Goal: Transaction & Acquisition: Purchase product/service

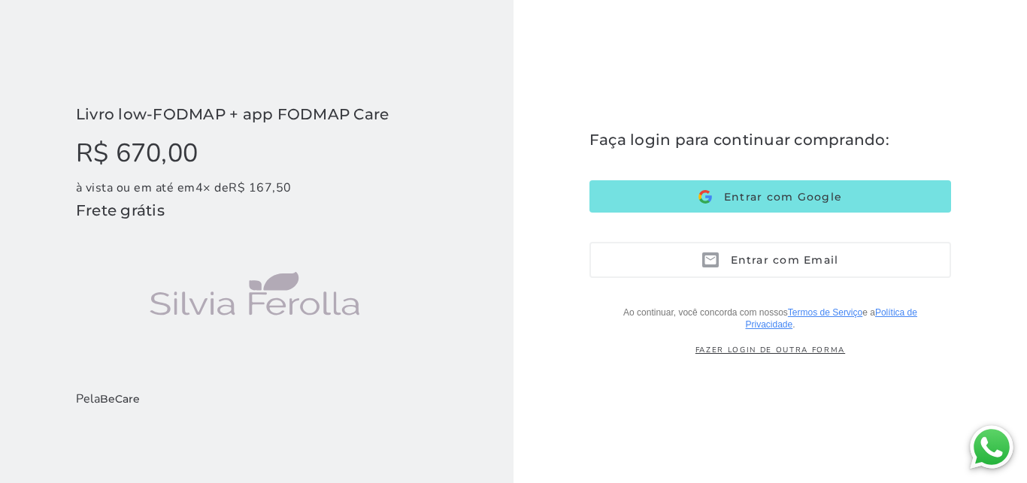
click at [649, 198] on button "Entrar com Google Google" at bounding box center [769, 196] width 361 height 32
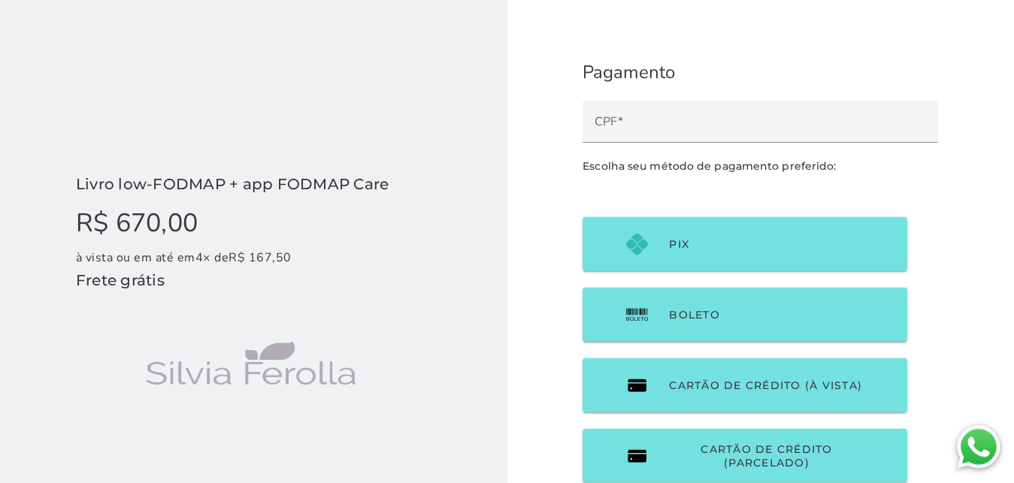
scroll to position [26, 0]
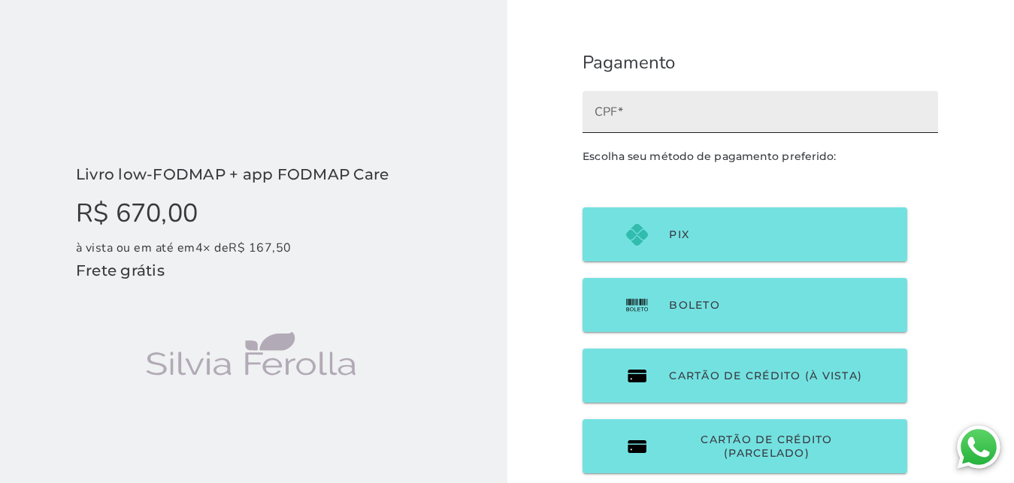
click at [691, 107] on input "CPF" at bounding box center [759, 117] width 331 height 21
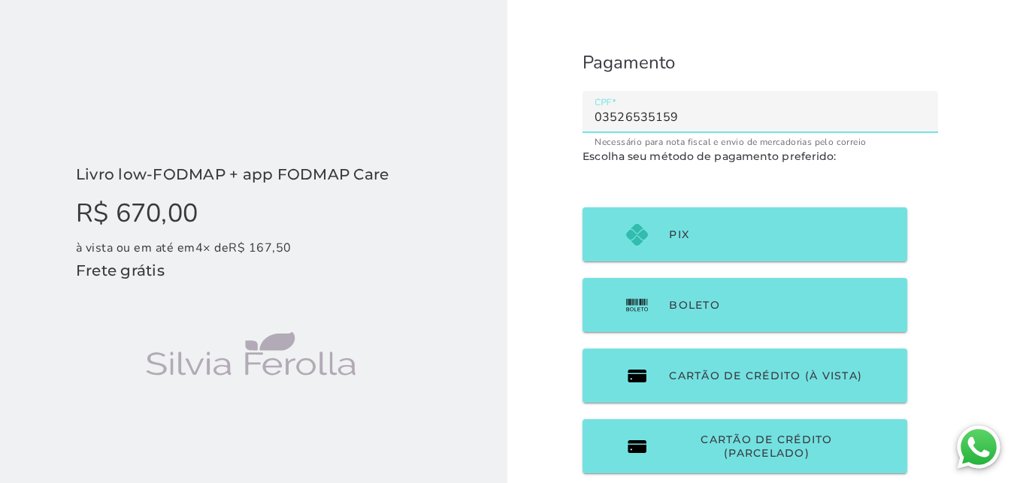
type input "03526535159"
type mwc-textfield "03526535159"
click at [610, 173] on checkout-session-form "Pagamento Escolha seu método de pagamento preferido:" at bounding box center [760, 269] width 507 height 591
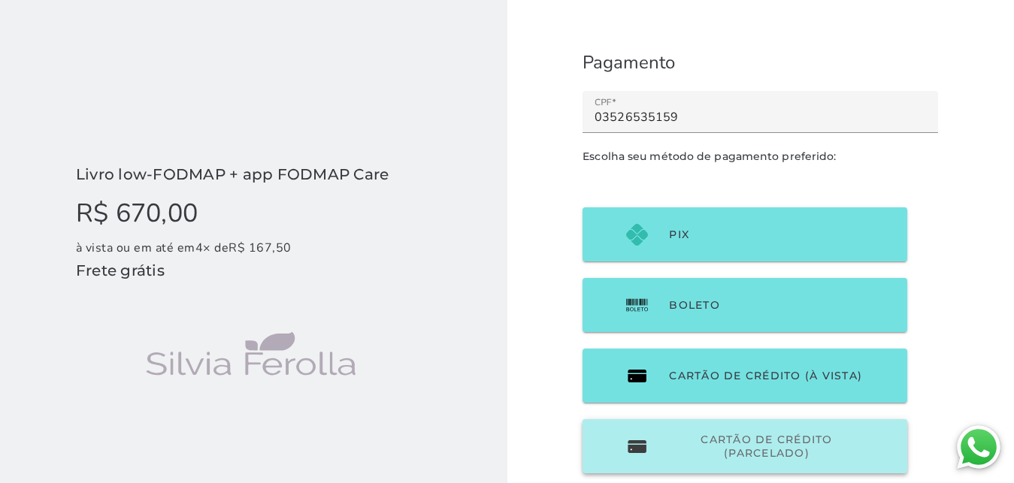
click at [698, 433] on span "Cartão de Crédito (parcelado)" at bounding box center [766, 446] width 195 height 27
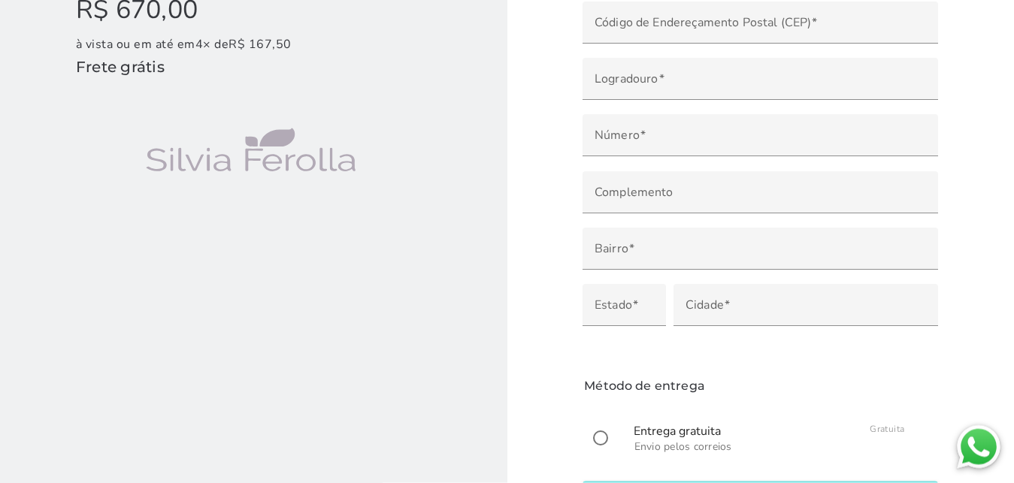
scroll to position [234, 0]
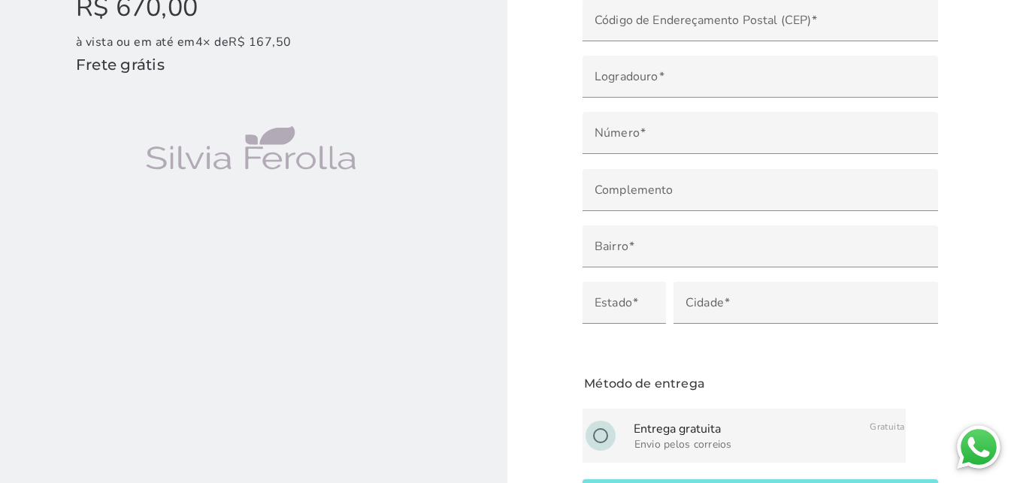
click at [600, 418] on input "radio" at bounding box center [600, 436] width 36 height 36
radio input "****"
type mwc-radio "on"
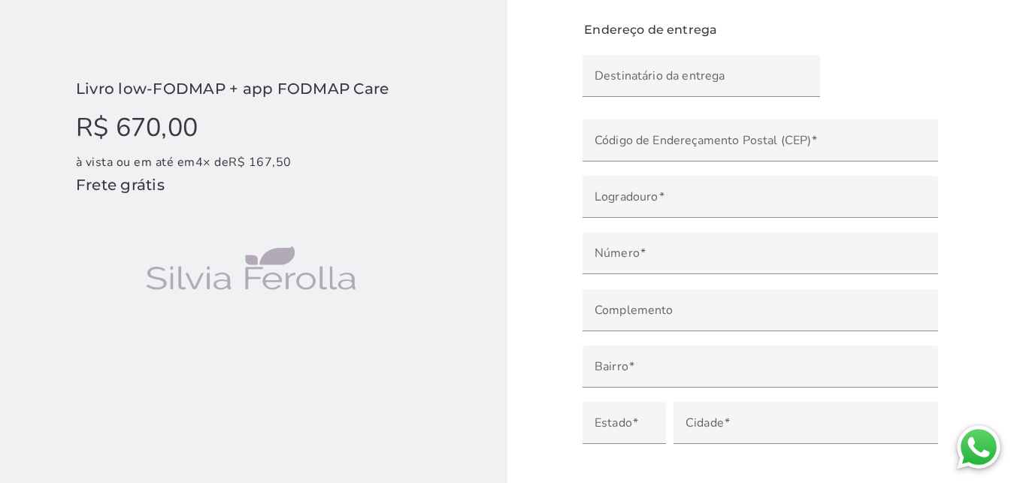
scroll to position [4, 0]
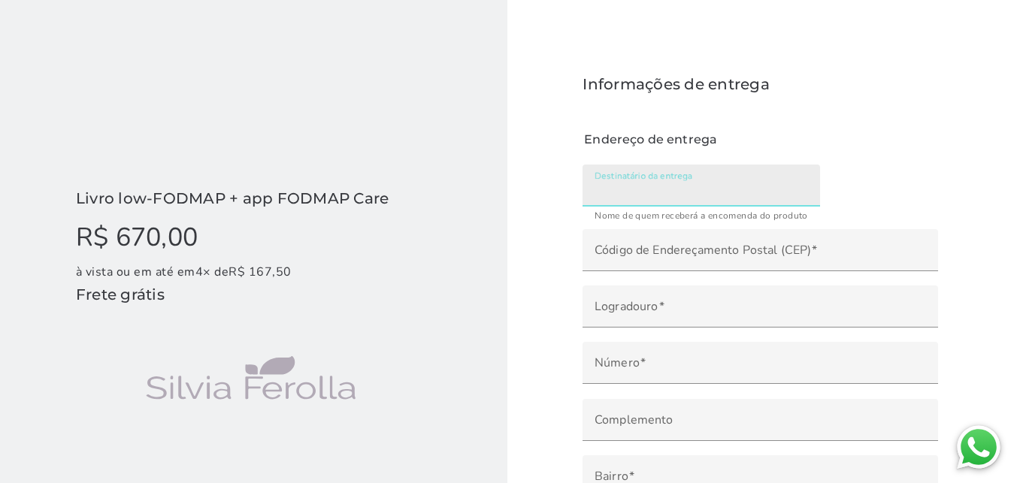
click at [634, 180] on input "Destinatário da entrega" at bounding box center [700, 190] width 213 height 21
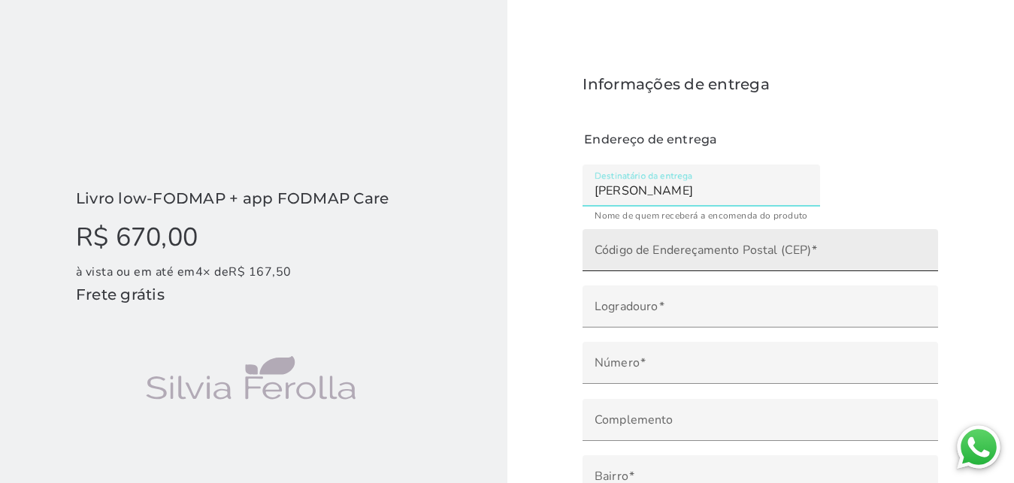
type input "CAROLINE FREIRE FERNANDES"
type mwc-textfield "CAROLINE FREIRE FERNANDES"
click at [685, 245] on input "Código de Endereçamento Postal (CEP)" at bounding box center [759, 255] width 331 height 21
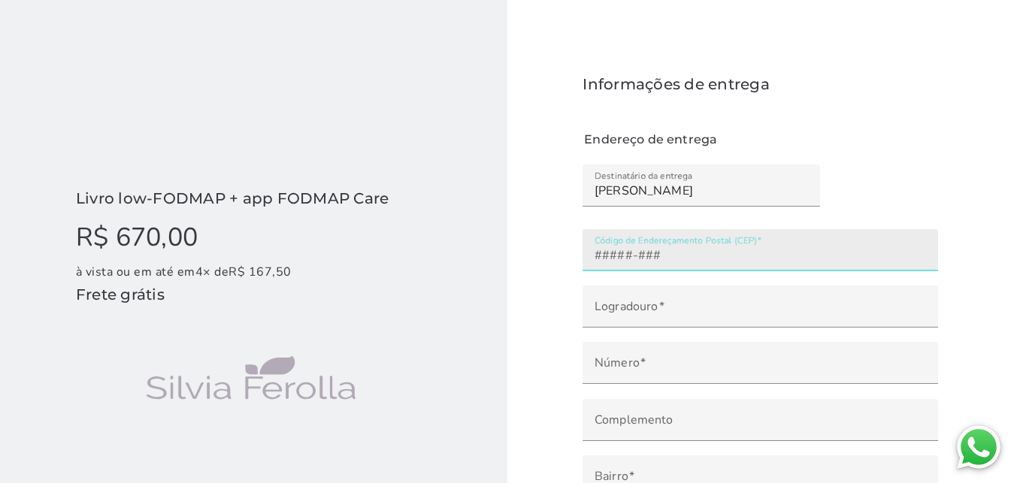
click at [618, 245] on input "Código de Endereçamento Postal (CEP)" at bounding box center [759, 255] width 331 height 21
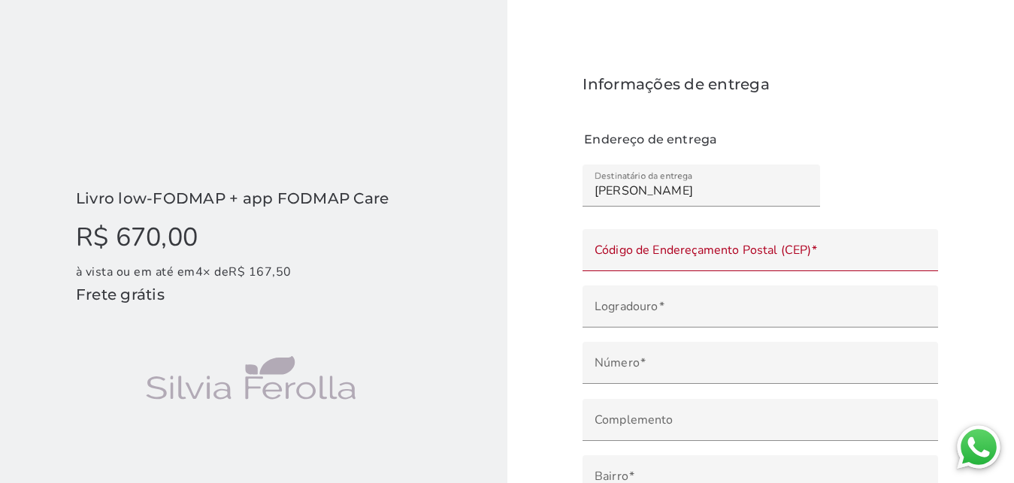
click at [561, 234] on checkout-session-form "Informações de entrega Endereço de entrega Método de entrega Entrega gratuita E…" at bounding box center [760, 404] width 507 height 816
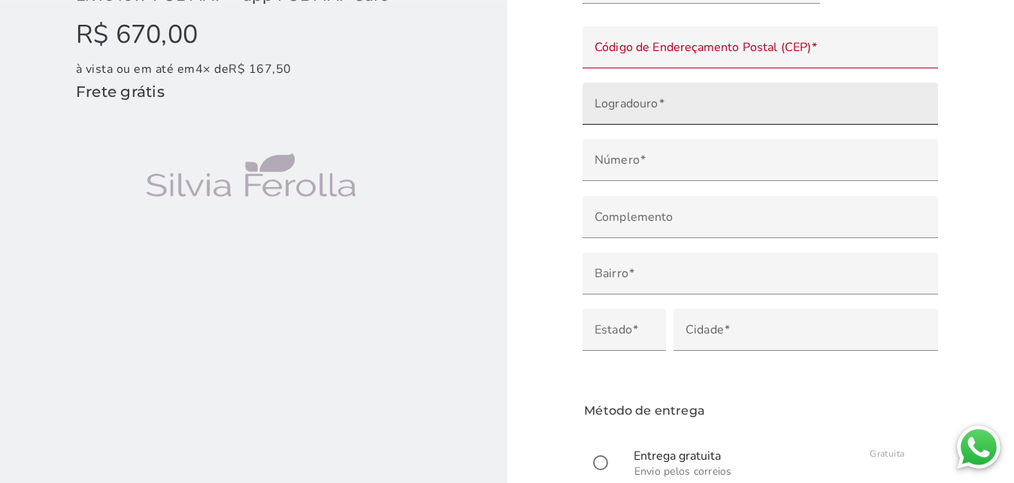
scroll to position [234, 0]
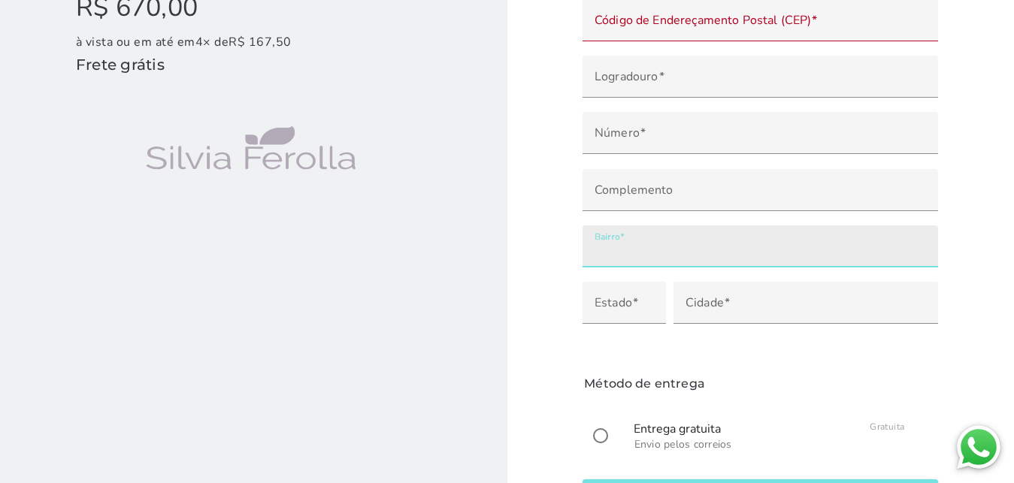
click at [636, 241] on input "Bairro" at bounding box center [759, 251] width 331 height 21
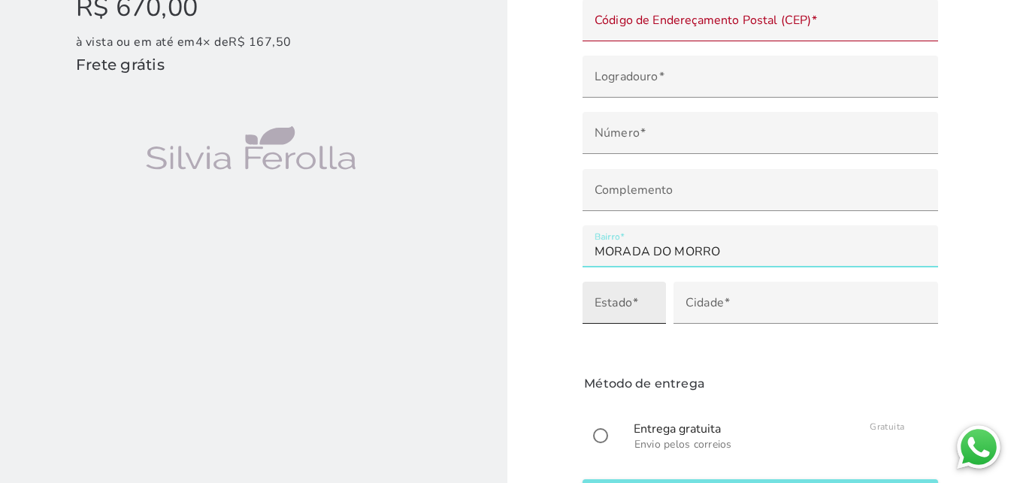
type input "MORADA DO MORRO"
type mwc-textfield "MORADA DO MORRO"
click at [629, 298] on input "Estado" at bounding box center [623, 308] width 59 height 21
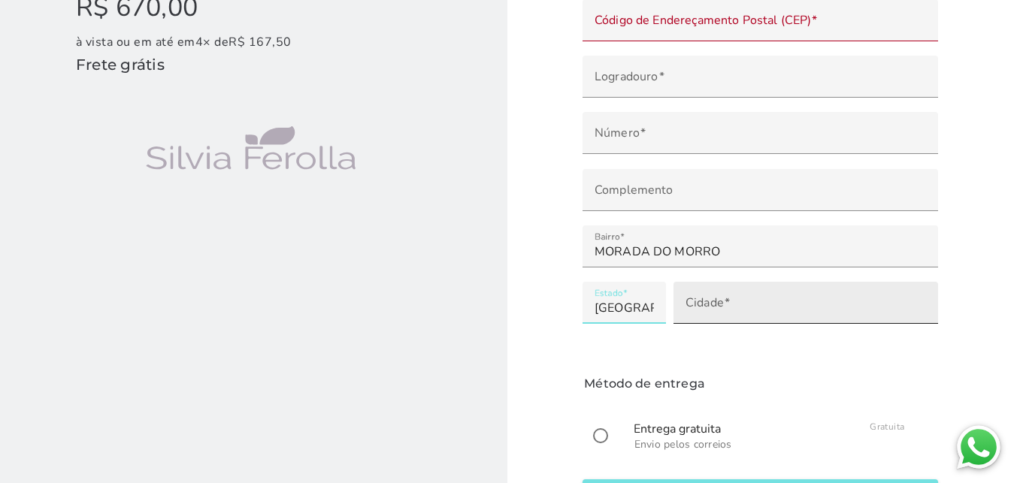
type input "GOIÁS"
type mwc-textfield "GOIÁS"
click at [738, 298] on input "Cidade" at bounding box center [805, 308] width 240 height 21
type input "s"
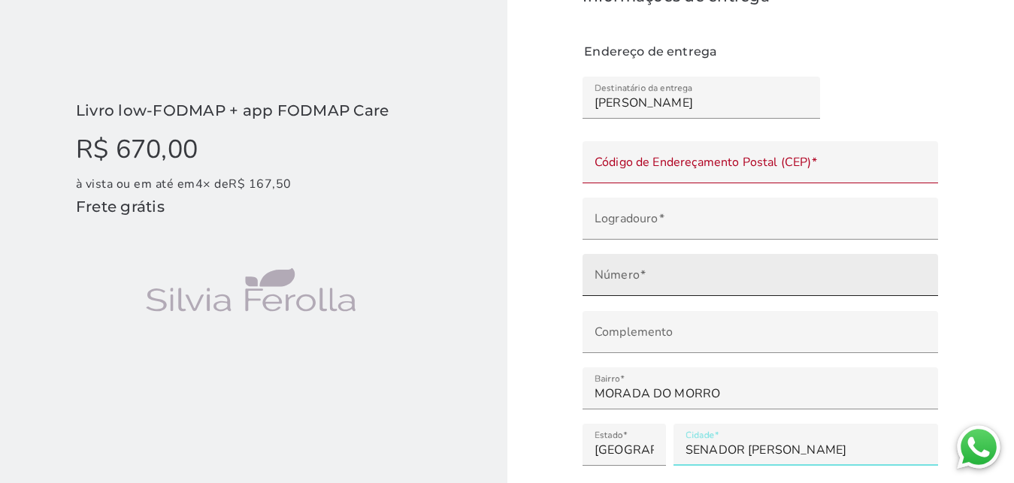
scroll to position [80, 0]
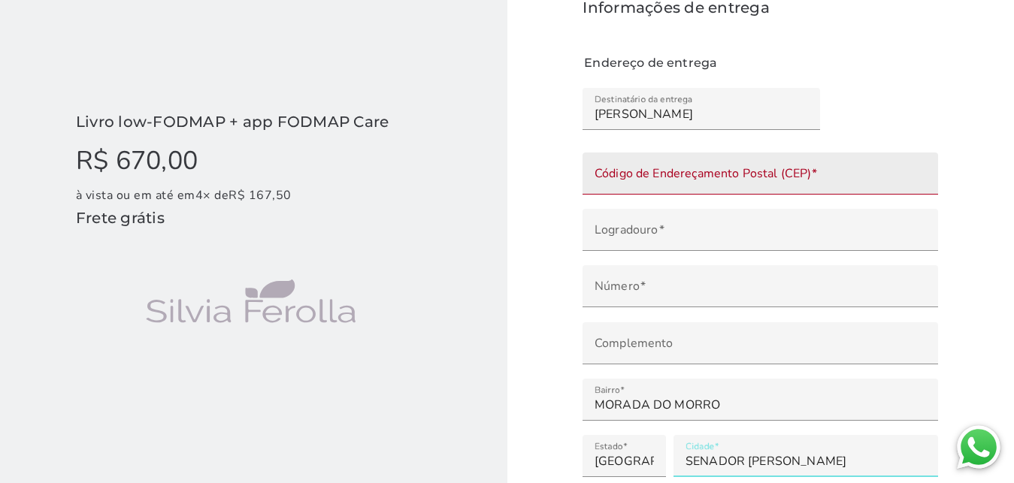
type input "SENADOR CANEDO"
type mwc-textfield "SENADOR CANEDO"
click at [691, 209] on label "Logradouro" at bounding box center [759, 230] width 355 height 42
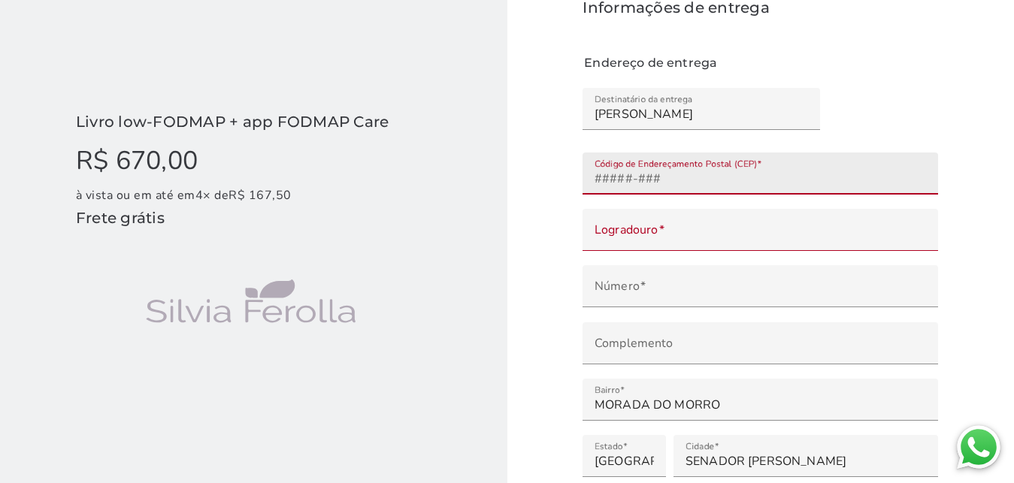
click at [703, 168] on input "Código de Endereçamento Postal (CEP)" at bounding box center [759, 178] width 331 height 21
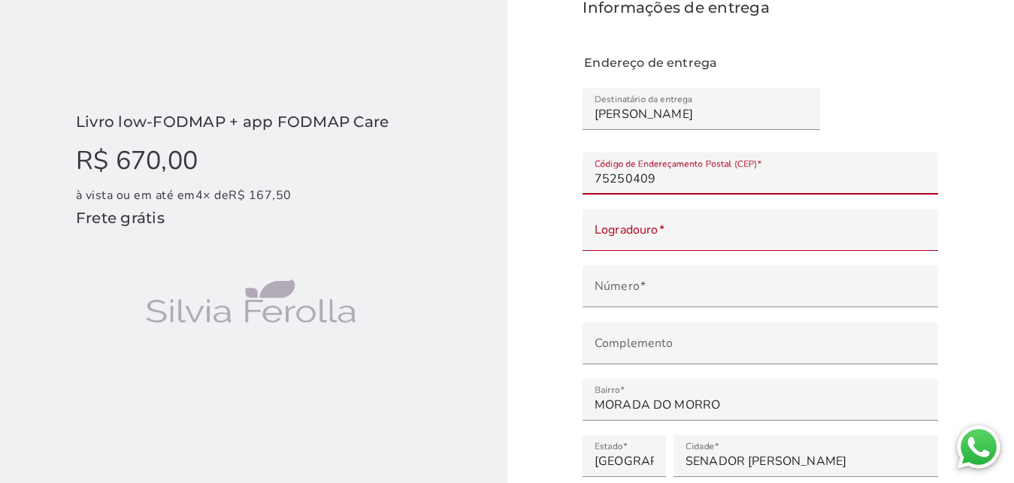
type input "75250-409"
type input "Rua S 5"
type input "Conjunto Morada do Morro"
type input "Senador Canedo"
type input "GO"
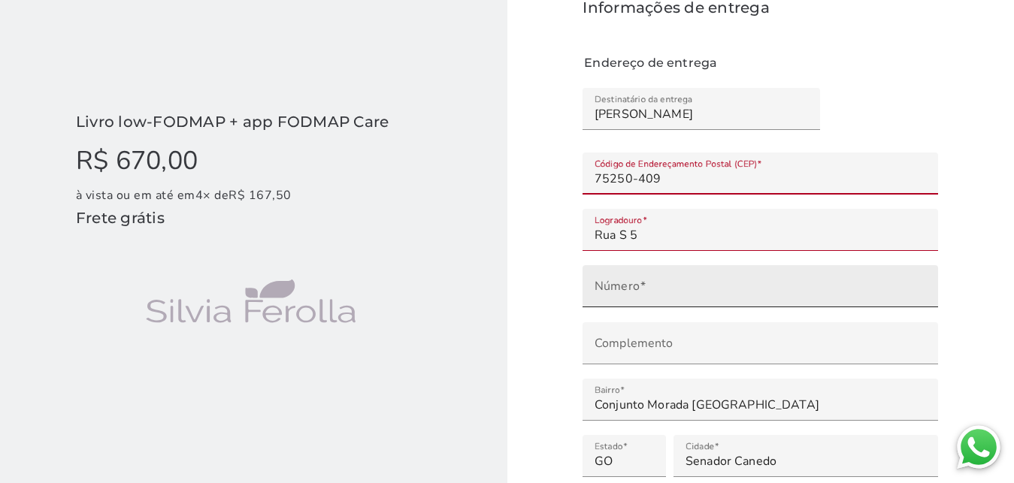
type input "75250-409"
type mwc-textfield "75250-409"
click at [703, 281] on input "Número" at bounding box center [759, 291] width 331 height 21
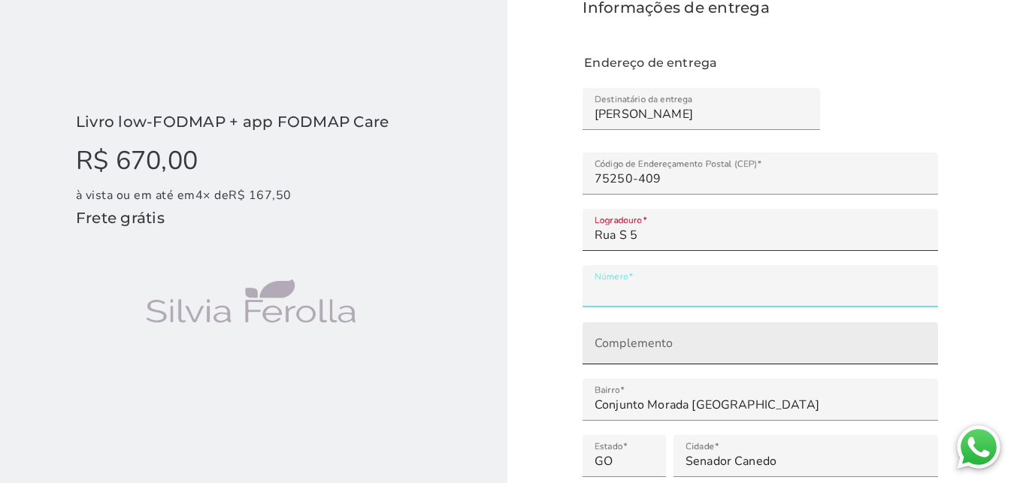
click at [700, 338] on input "Complemento" at bounding box center [759, 348] width 331 height 21
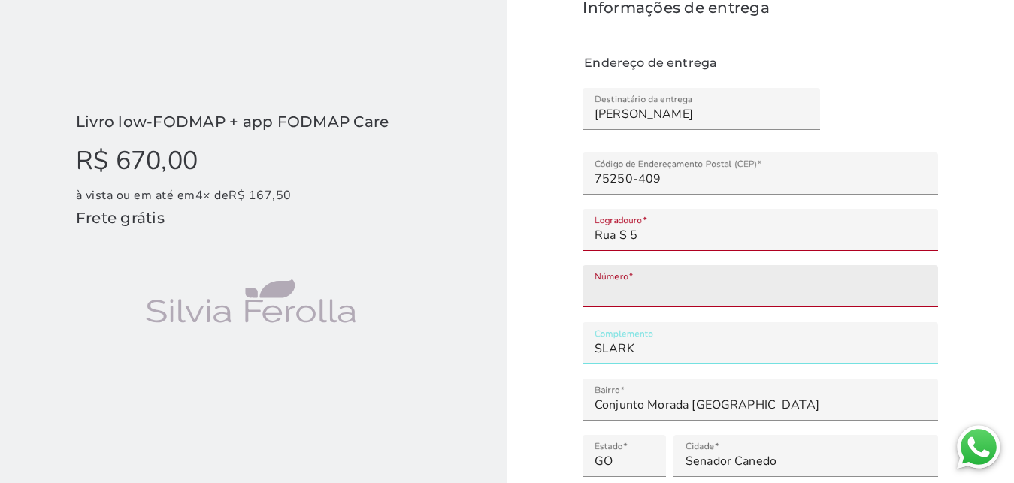
click at [921, 281] on input "Número" at bounding box center [759, 291] width 331 height 21
click at [923, 281] on input "Número" at bounding box center [759, 291] width 331 height 21
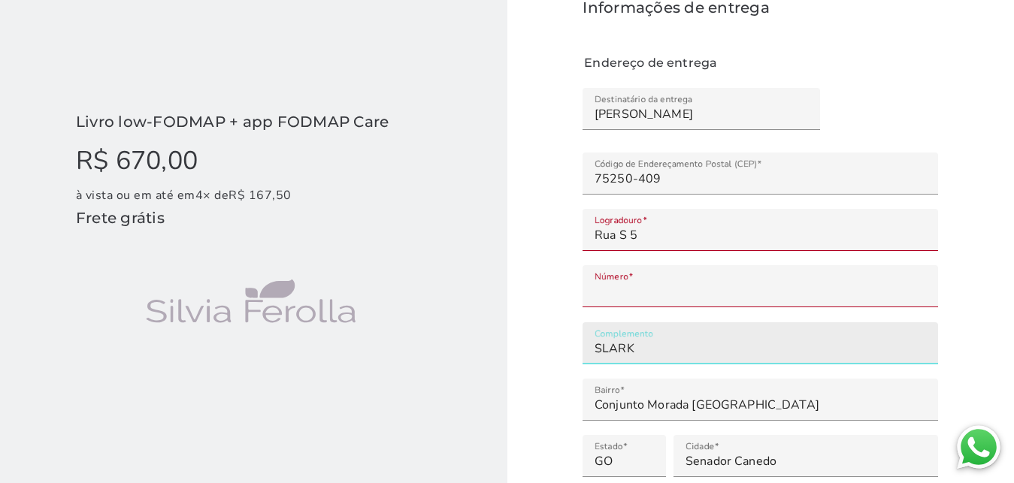
click at [723, 338] on input "SLARK" at bounding box center [759, 348] width 331 height 21
type input "SLARK ASSISTENCIA TECNICA"
type mwc-textfield "SLARK ASSISTENCIA TECNICA"
click at [1000, 253] on checkout-session-form "Informações de entrega Endereço de entrega Método de entrega Entrega gratuita E…" at bounding box center [760, 328] width 507 height 816
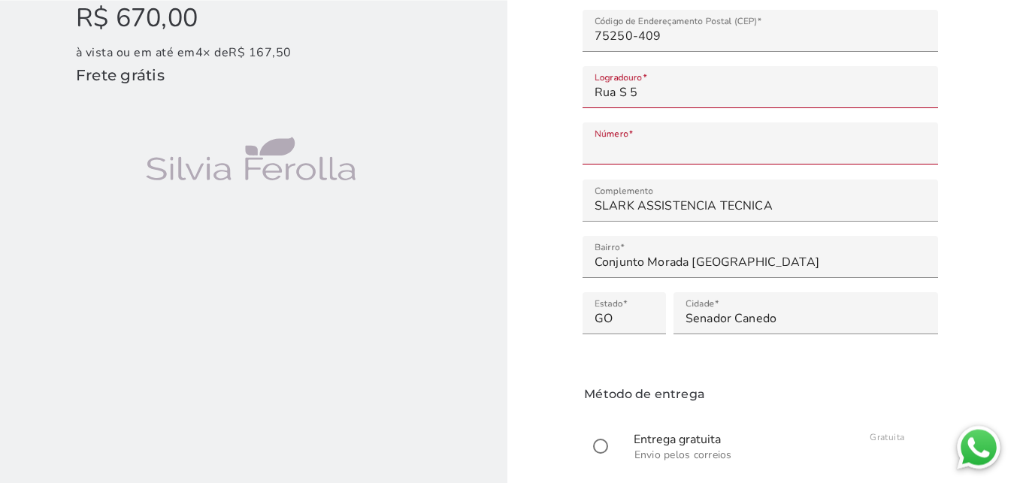
scroll to position [234, 0]
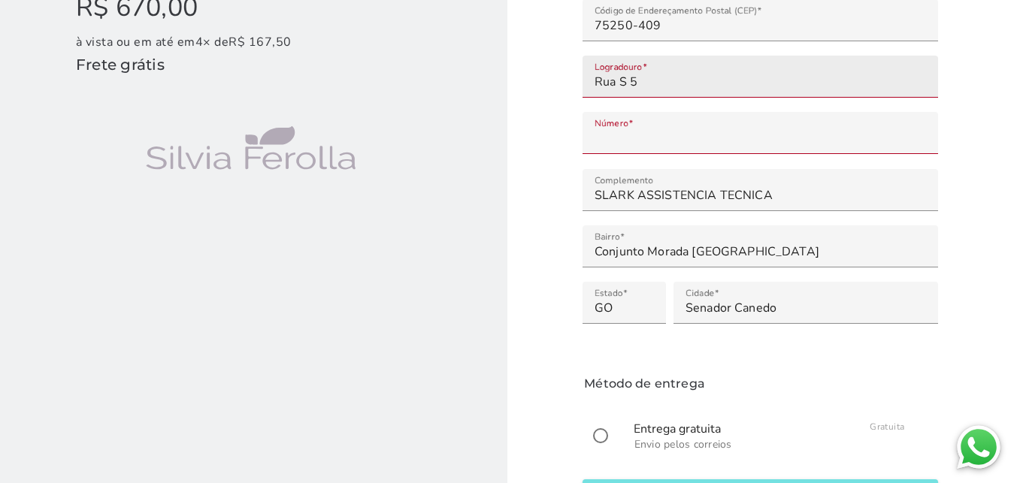
click at [626, 71] on input "Rua S 5" at bounding box center [759, 81] width 331 height 21
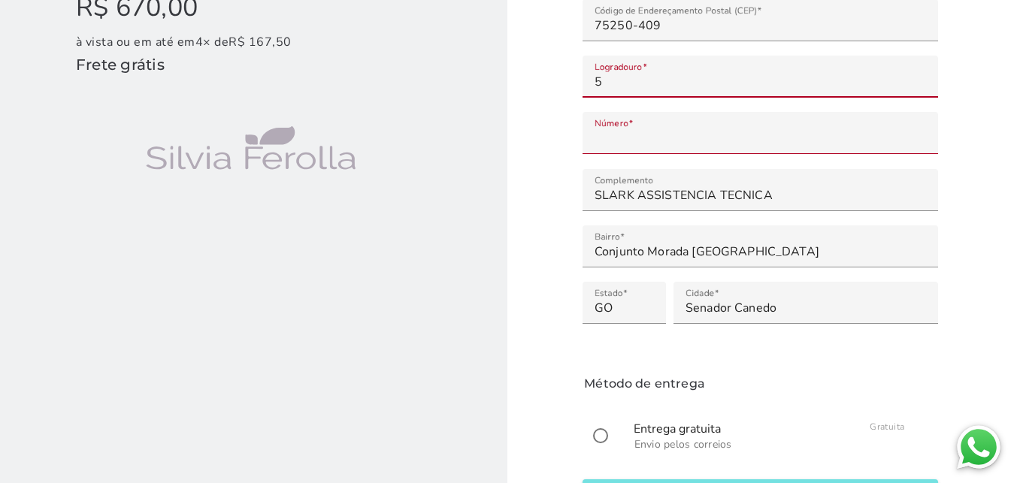
type input "5"
type mwc-textfield "5"
click at [960, 62] on checkout-session-form "Informações de entrega Endereço de entrega Método de entrega Entrega gratuita E…" at bounding box center [760, 174] width 507 height 816
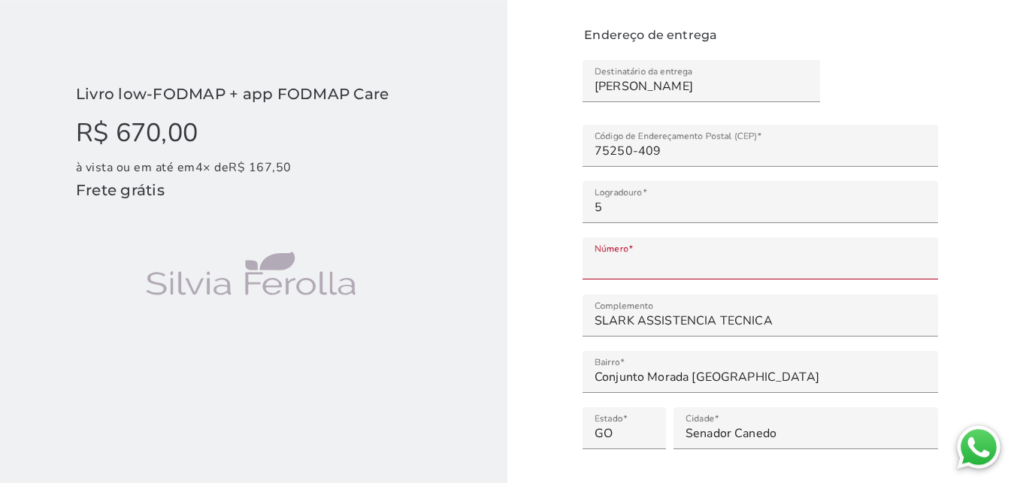
scroll to position [80, 0]
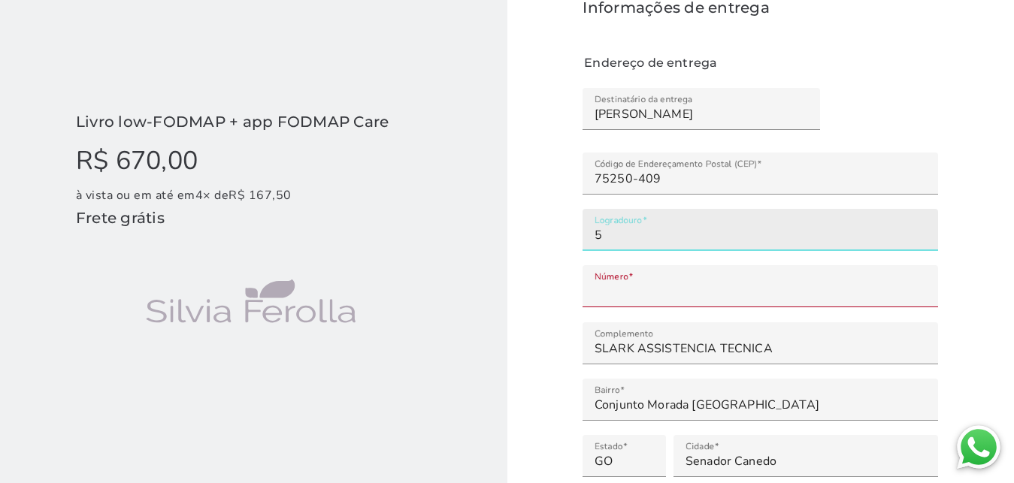
click at [598, 225] on input "5" at bounding box center [759, 235] width 331 height 21
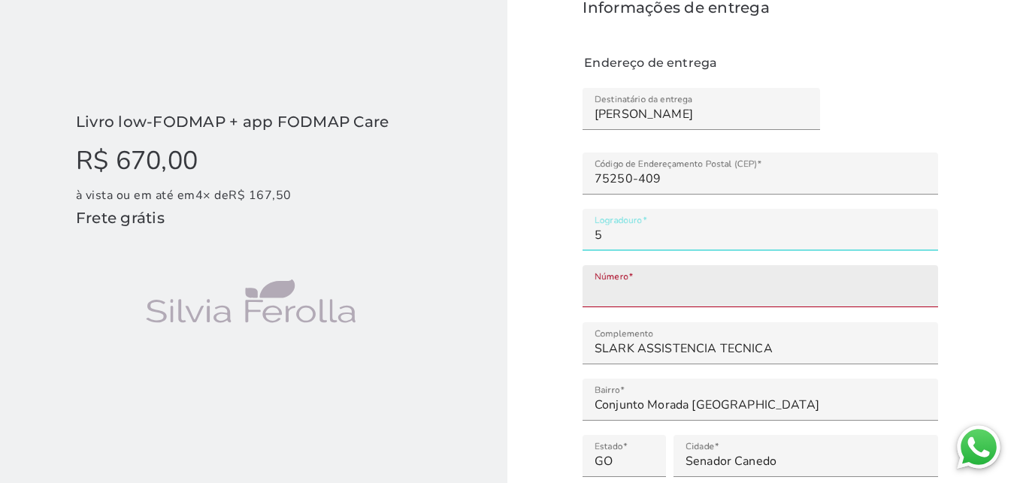
type input "5"
type mwc-textfield "5"
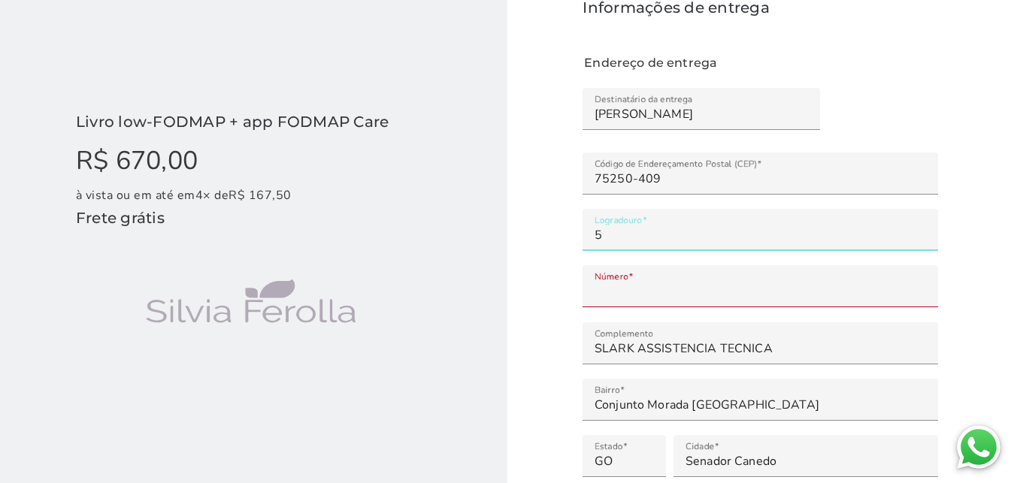
drag, startPoint x: 646, startPoint y: 256, endPoint x: 667, endPoint y: 284, distance: 34.9
click at [645, 281] on input "Número" at bounding box center [759, 291] width 331 height 21
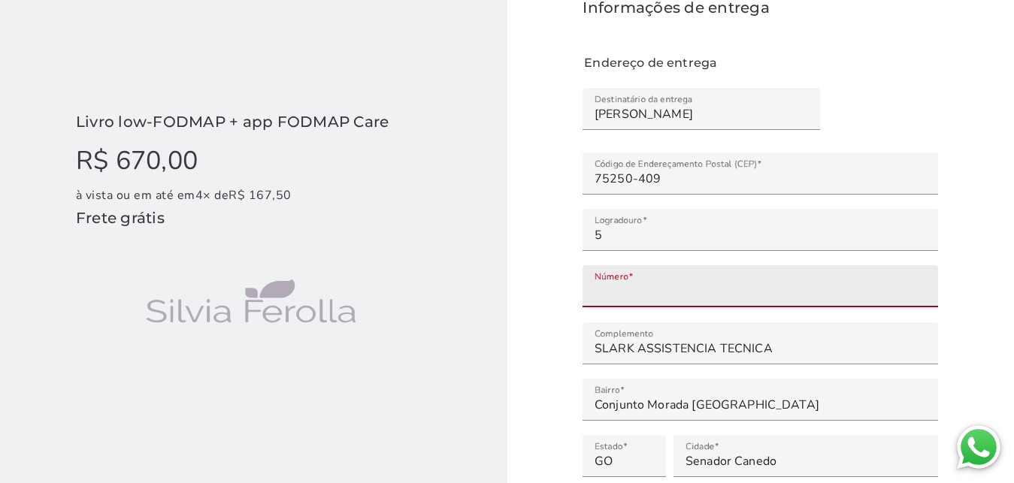
click at [663, 281] on input "Número" at bounding box center [759, 291] width 331 height 21
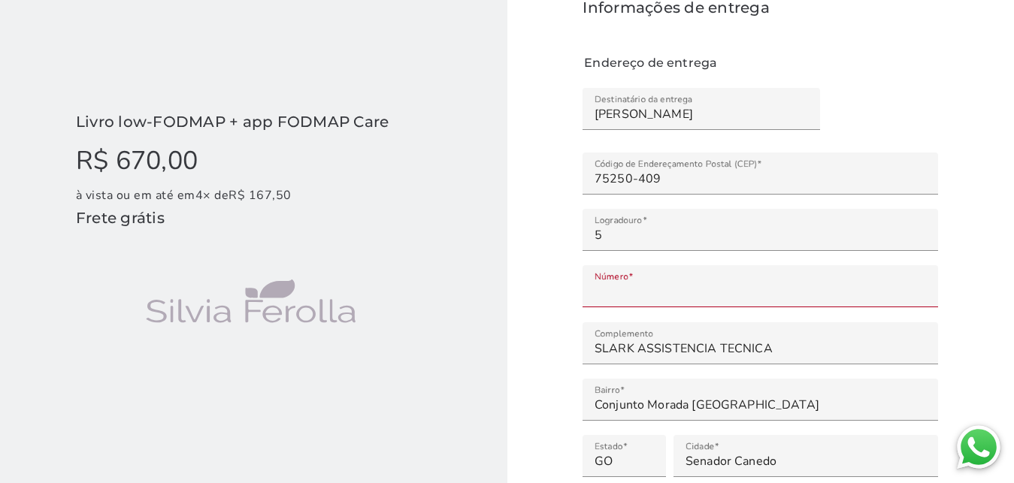
click at [973, 185] on checkout-session-form "Informações de entrega Endereço de entrega Método de entrega Entrega gratuita E…" at bounding box center [760, 328] width 507 height 816
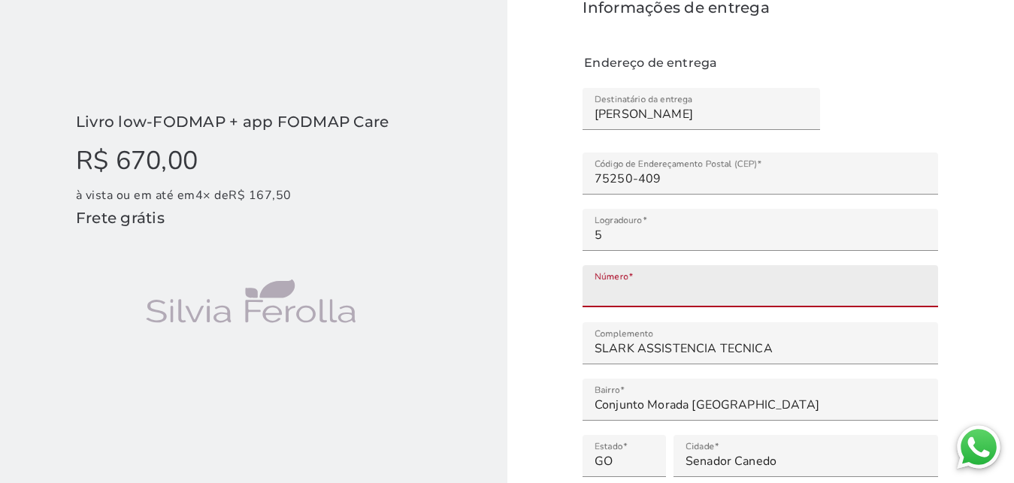
drag, startPoint x: 644, startPoint y: 257, endPoint x: 572, endPoint y: 256, distance: 72.1
click at [594, 281] on input "Número" at bounding box center [759, 291] width 331 height 21
click at [599, 281] on input "Número" at bounding box center [759, 291] width 331 height 21
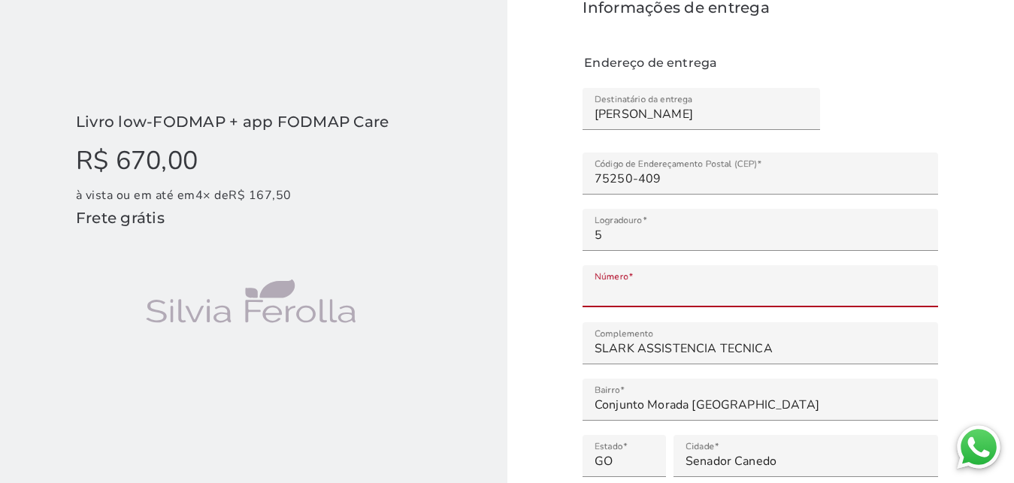
type input "**"
type mwc-textfield "23"
click at [998, 159] on checkout-session-form "Informações de entrega Endereço de entrega Método de entrega Entrega gratuita E…" at bounding box center [760, 328] width 507 height 816
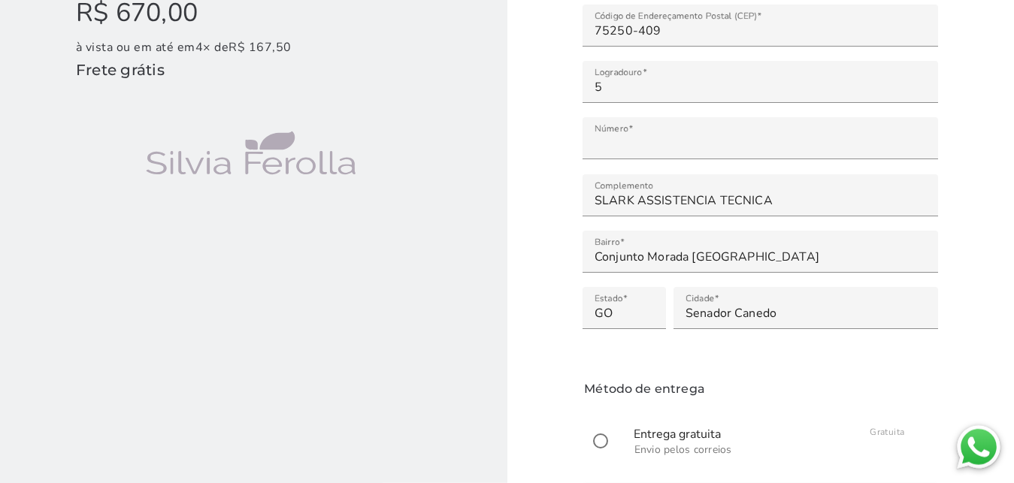
scroll to position [234, 0]
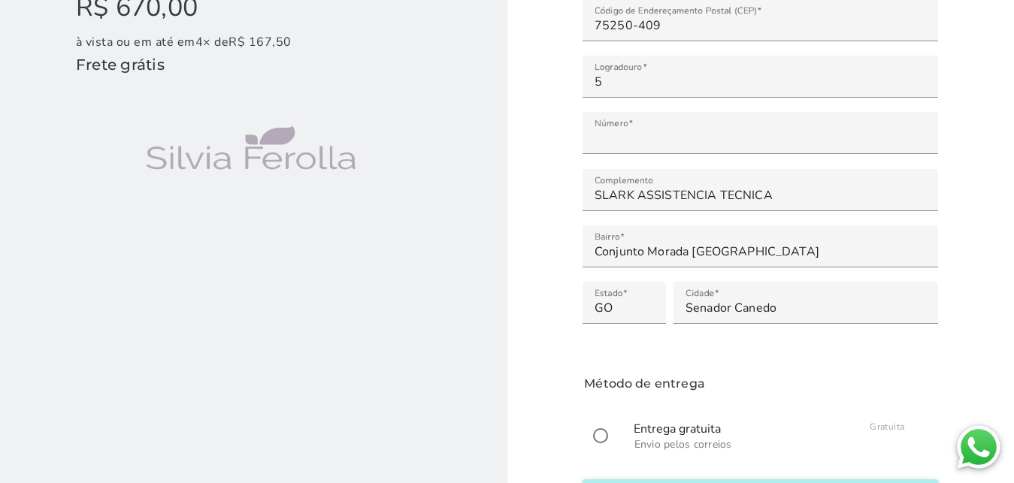
click at [0, 0] on slot "Iniciar pagamento" at bounding box center [0, 0] width 0 height 0
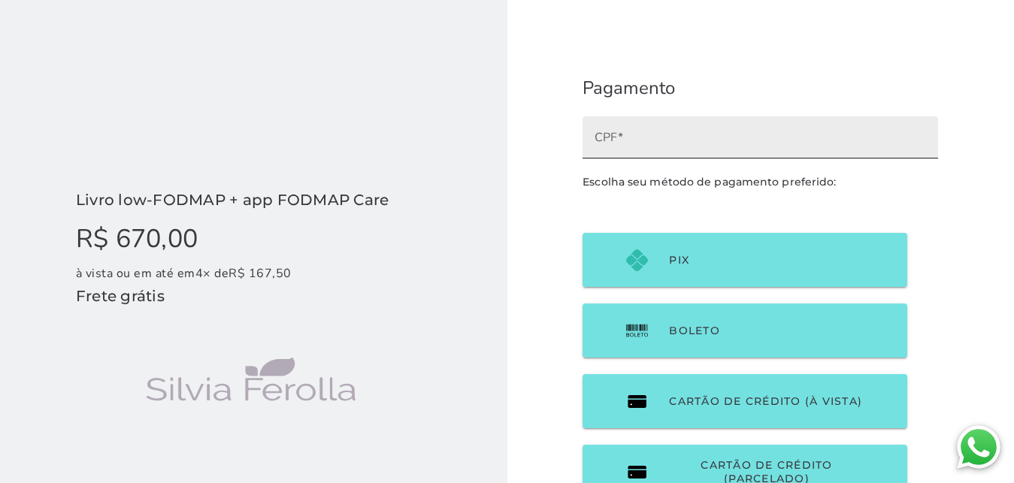
click at [633, 132] on input "CPF" at bounding box center [759, 142] width 331 height 21
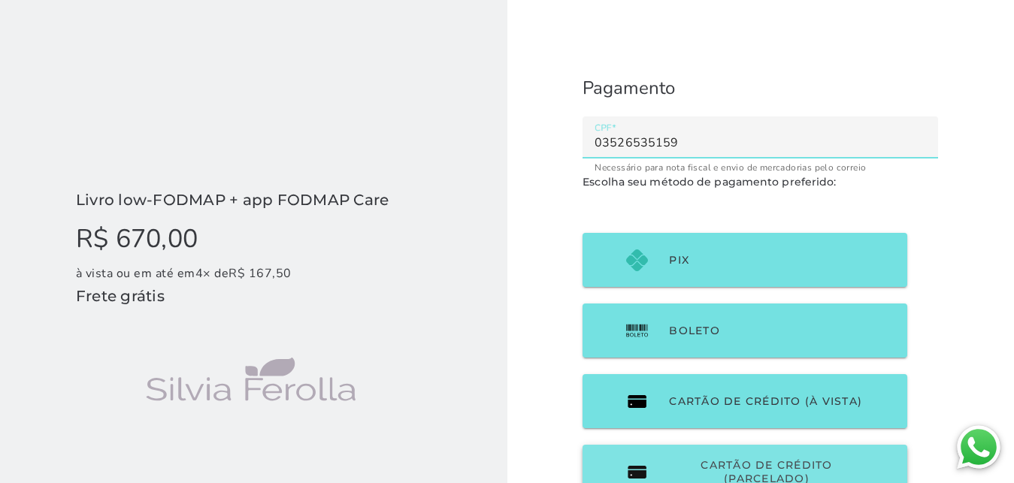
type input "03526535159"
type mwc-textfield "03526535159"
click at [758, 445] on button "Cartão de Crédito (parcelado)" at bounding box center [744, 472] width 325 height 54
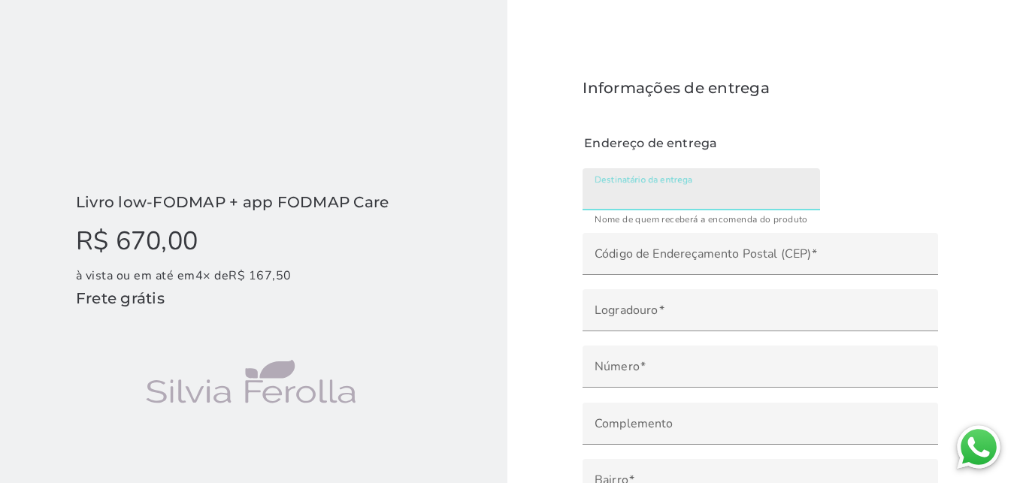
click at [716, 184] on input "Destinatário da entrega" at bounding box center [700, 194] width 213 height 21
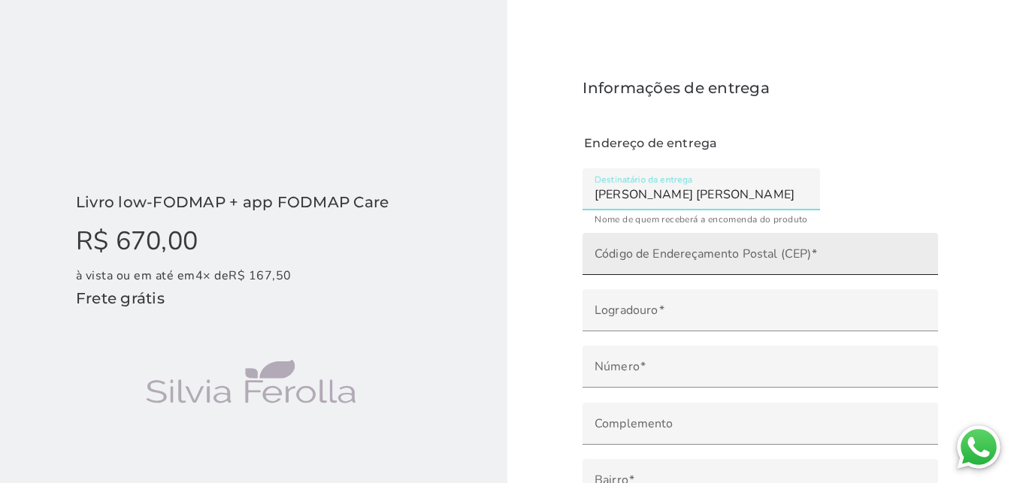
type input "CAROLINE FREIRE FERNANDES"
type mwc-textfield "CAROLINE FREIRE FERNANDES"
click at [692, 249] on input "Código de Endereçamento Postal (CEP)" at bounding box center [759, 259] width 331 height 21
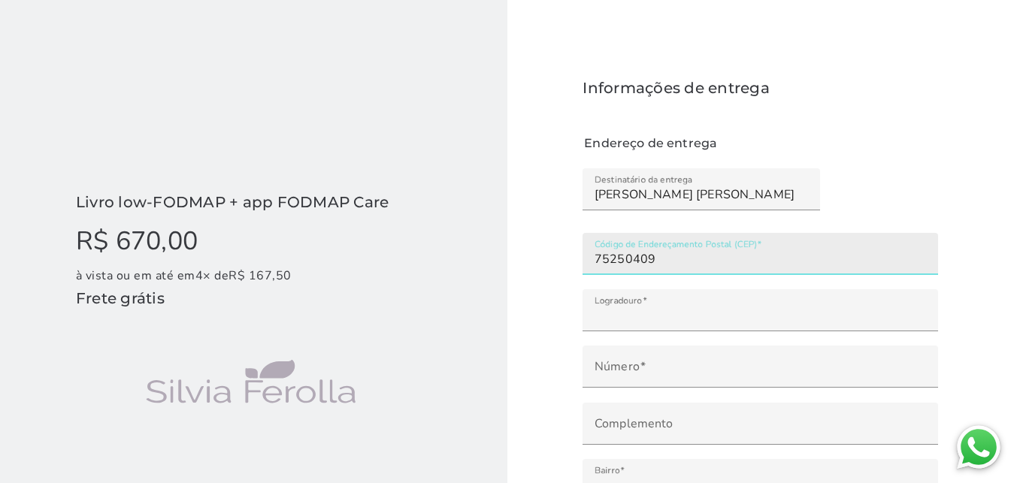
type input "75250-409"
type input "Rua S 5"
type input "Conjunto Morada do Morro"
type input "Senador Canedo"
type input "GO"
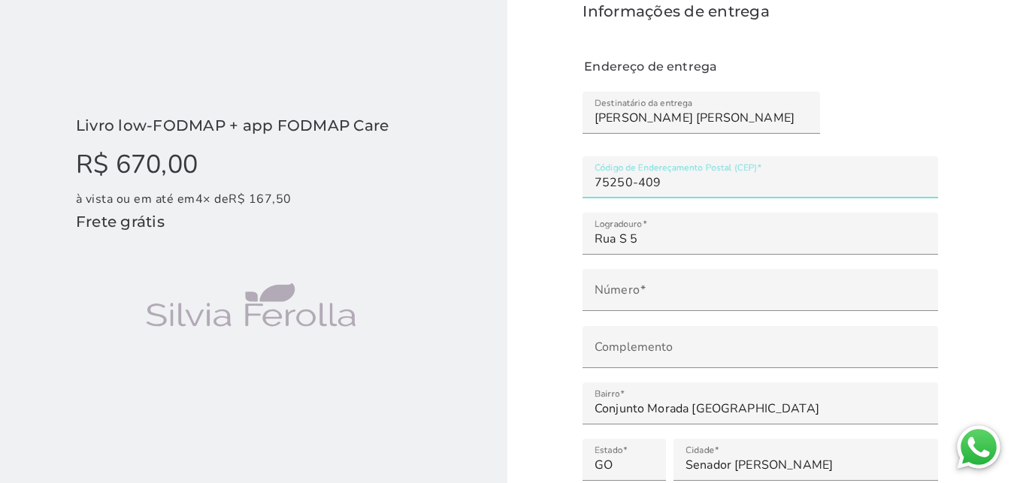
scroll to position [153, 0]
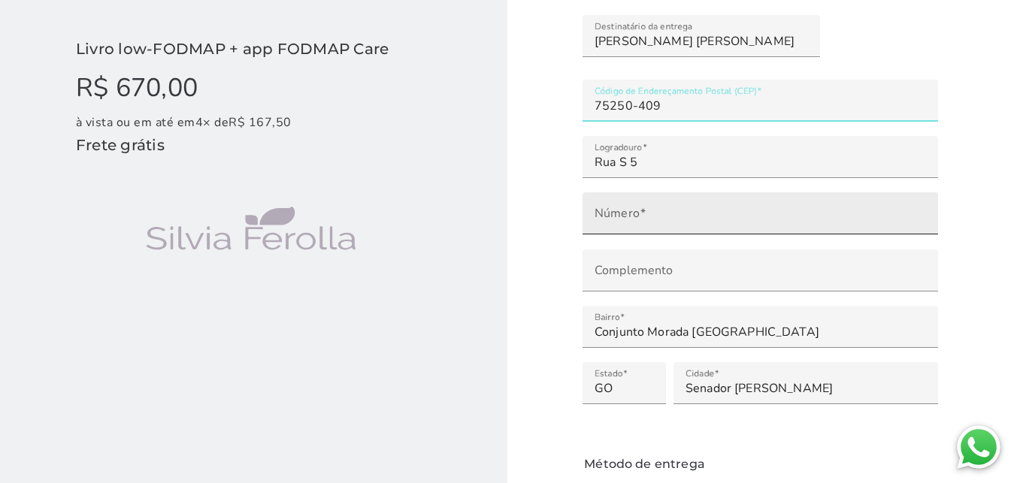
type input "75250-409"
type mwc-textfield "75250-409"
click at [653, 208] on input "Número" at bounding box center [759, 218] width 331 height 21
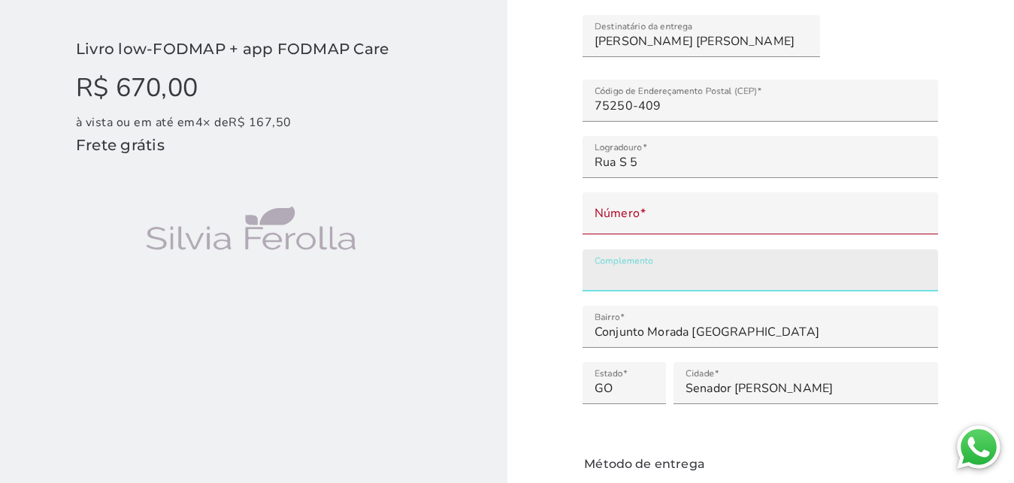
click at [649, 265] on input "Complemento" at bounding box center [759, 275] width 331 height 21
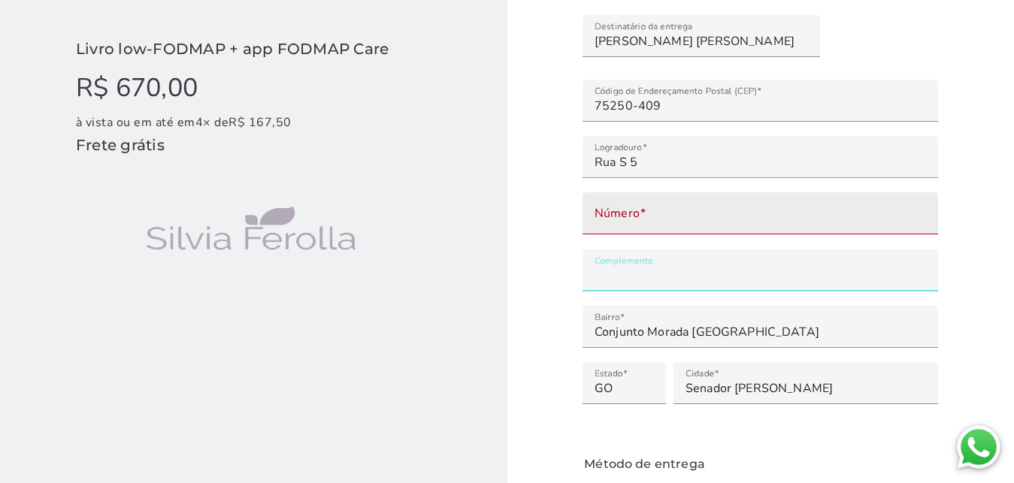
click at [660, 208] on input "Número" at bounding box center [759, 218] width 331 height 21
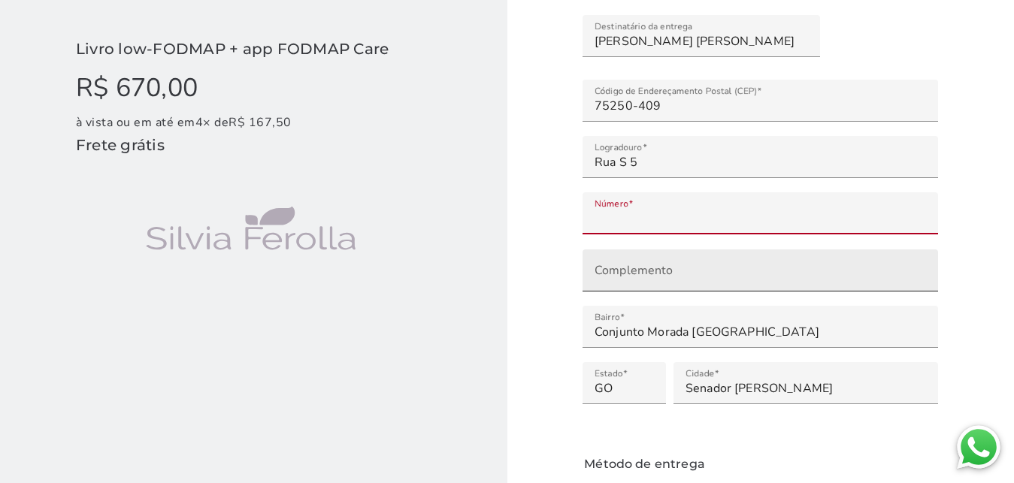
type input "**"
type mwc-textfield "23"
click at [653, 249] on label "Complemento" at bounding box center [759, 270] width 355 height 42
click at [653, 265] on input "Complemento" at bounding box center [759, 275] width 331 height 21
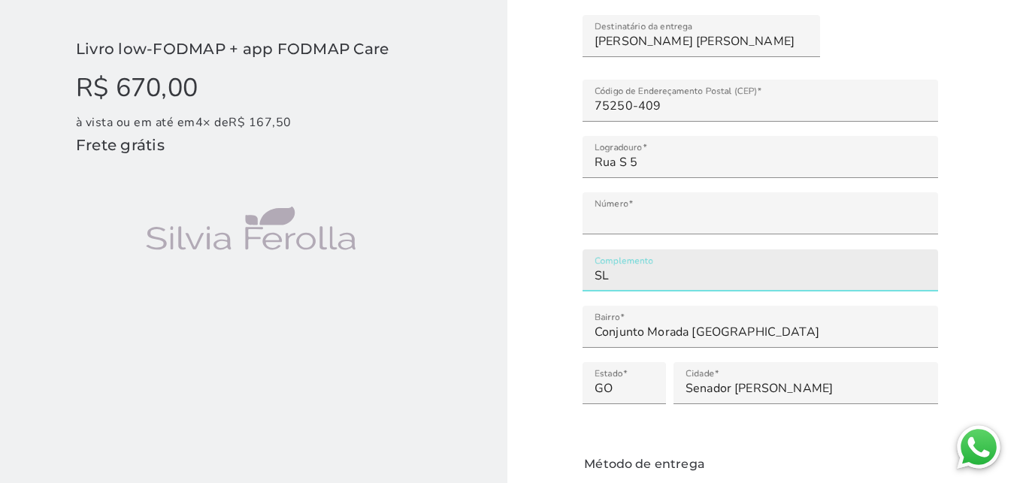
type input "S"
type input "QD 76 LT 23 CASA 1"
type mwc-textfield "QD 76 LT 23 CASA 1"
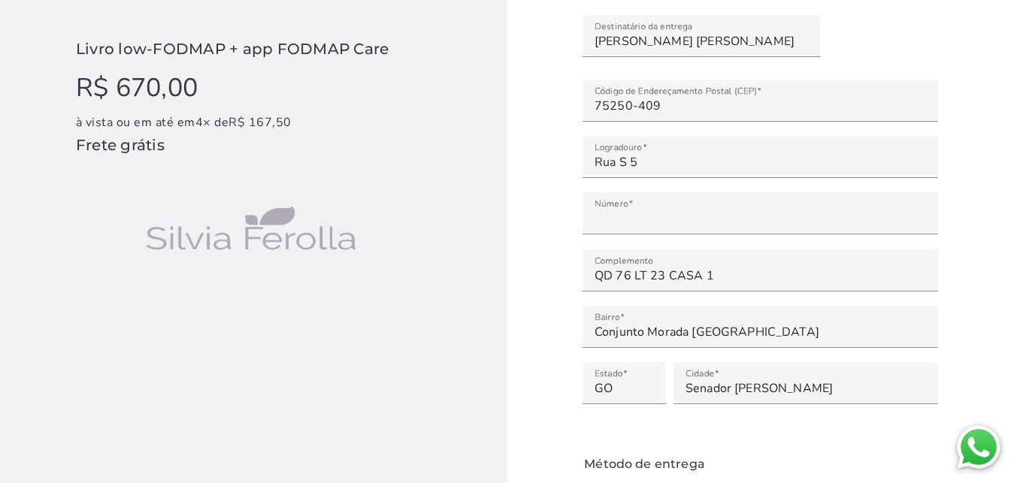
click at [955, 172] on checkout-session-form "Informações de entrega Endereço de entrega Método de entrega Entrega gratuita E…" at bounding box center [760, 255] width 507 height 816
radio input "****"
type mwc-radio "on"
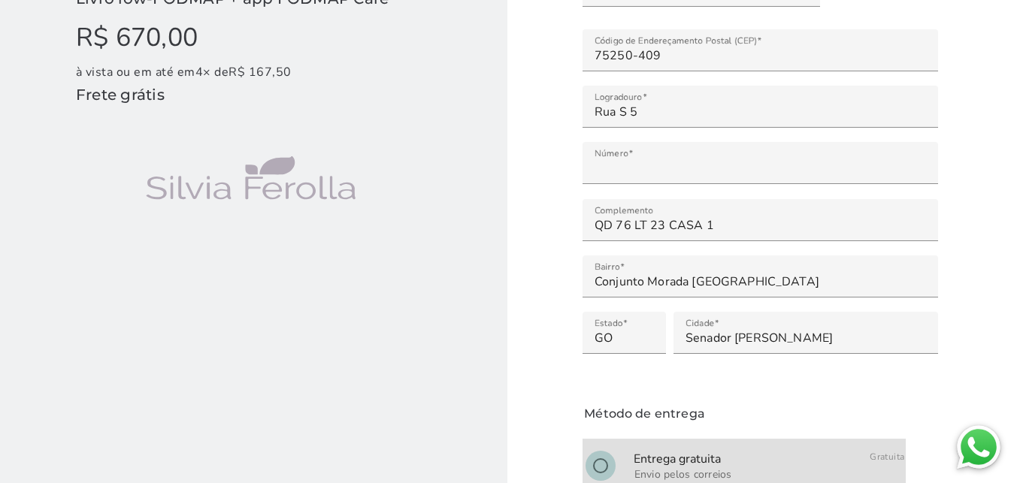
scroll to position [234, 0]
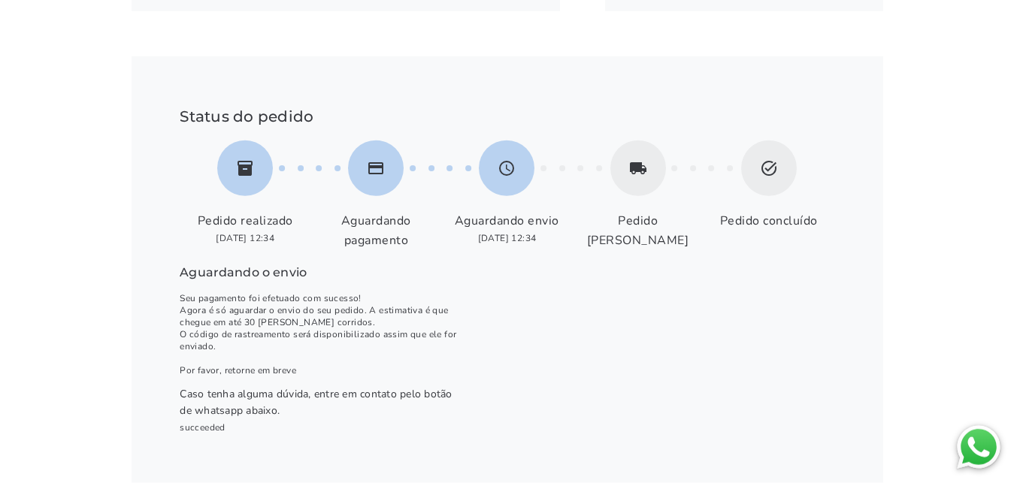
scroll to position [504, 0]
drag, startPoint x: 200, startPoint y: 322, endPoint x: 321, endPoint y: 322, distance: 121.0
click at [321, 322] on p "Seu pagamento foi efetuado com sucesso! Agora é só aguardar o envio do seu pedi…" at bounding box center [320, 334] width 281 height 84
drag, startPoint x: 190, startPoint y: 373, endPoint x: 301, endPoint y: 373, distance: 110.5
click at [301, 373] on p "Seu pagamento foi efetuado com sucesso! Agora é só aguardar o envio do seu pedi…" at bounding box center [320, 334] width 281 height 84
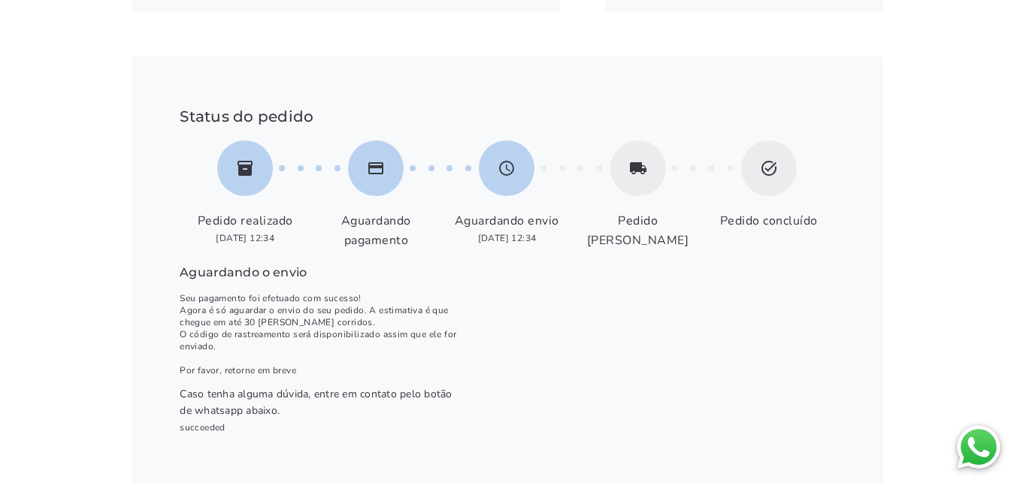
click at [301, 373] on p "Seu pagamento foi efetuado com sucesso! Agora é só aguardar o envio do seu pedi…" at bounding box center [320, 334] width 281 height 84
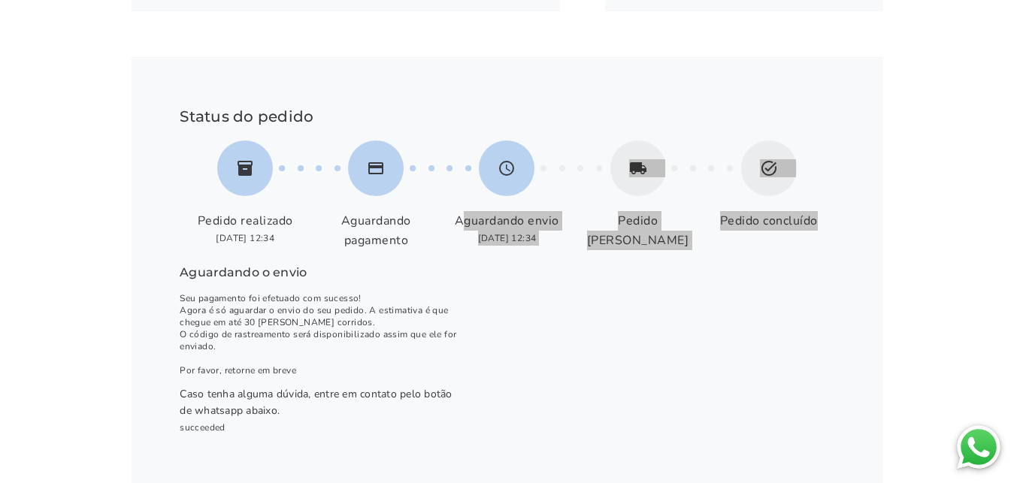
drag, startPoint x: 460, startPoint y: 222, endPoint x: 863, endPoint y: 249, distance: 403.7
click at [863, 249] on div "Status do pedido inventory Pedido realizado [DATE] 12:34 payment Aguardando pag…" at bounding box center [508, 270] width 752 height 428
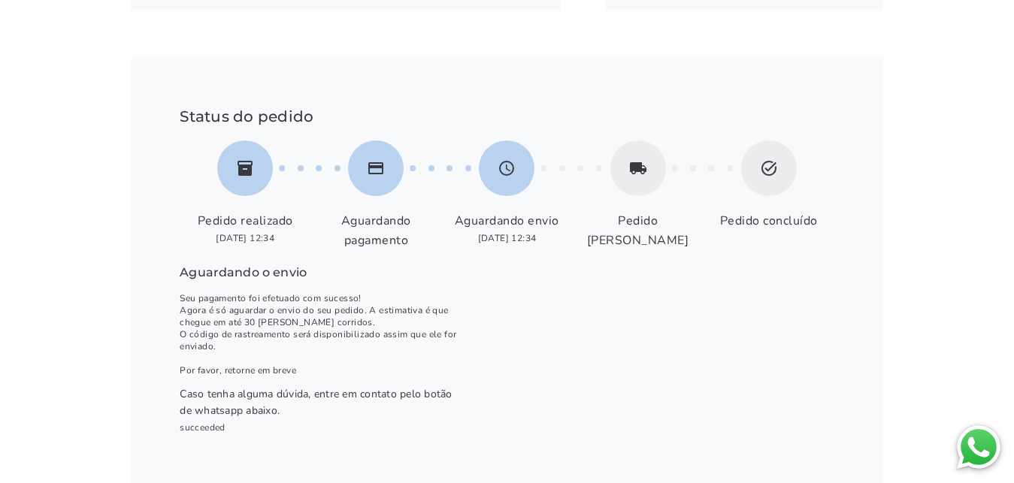
click at [863, 249] on div "Status do pedido inventory Pedido realizado [DATE] 12:34 payment Aguardando pag…" at bounding box center [508, 270] width 752 height 428
click at [988, 452] on img at bounding box center [978, 447] width 51 height 51
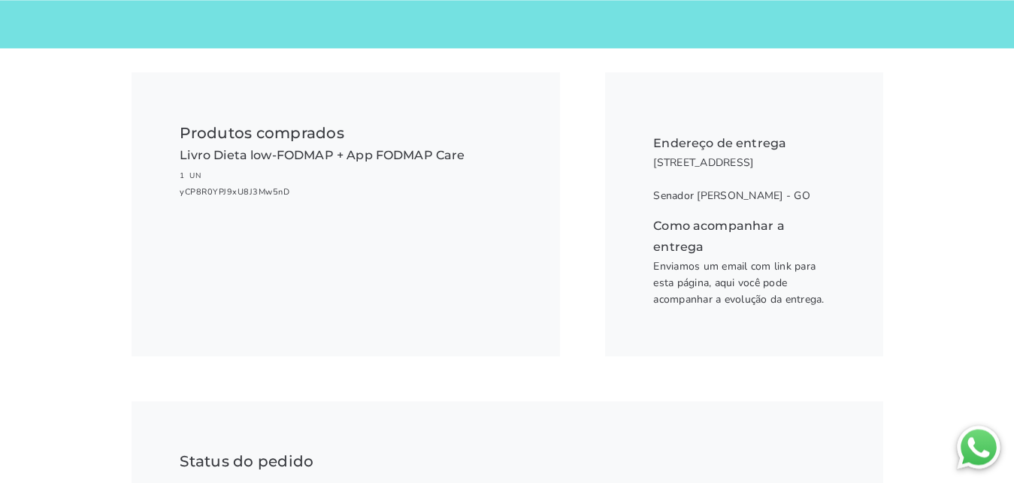
scroll to position [121, 0]
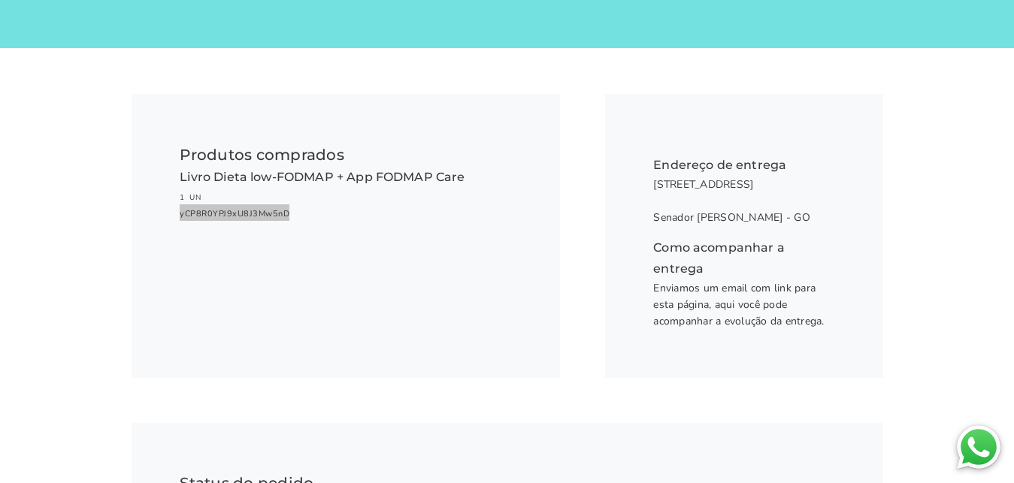
drag, startPoint x: 179, startPoint y: 218, endPoint x: 301, endPoint y: 214, distance: 122.6
click at [301, 214] on div "Produtos comprados L i v r o D i e t a l o w - F O D M A P + A p p F O D M A P …" at bounding box center [346, 236] width 428 height 284
click at [301, 214] on li "L i v r o D i e t a l o w - F O D M A P + A p p F O D M A P C a r e R$ 0,00 1 U…" at bounding box center [345, 194] width 331 height 54
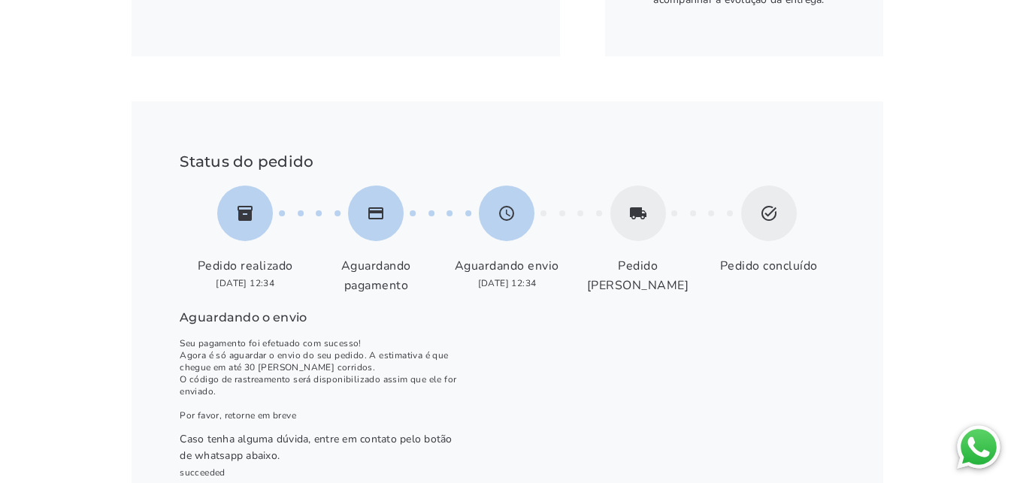
scroll to position [504, 0]
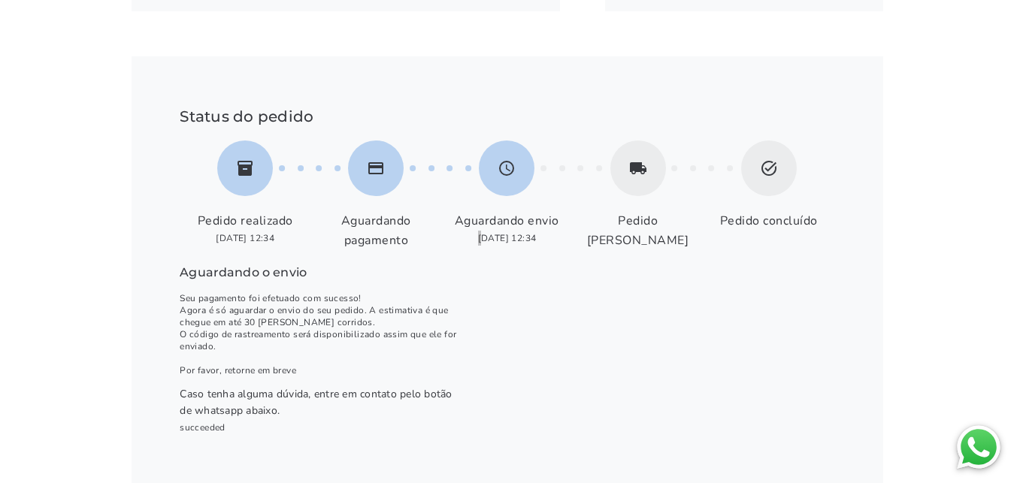
drag, startPoint x: 473, startPoint y: 242, endPoint x: 560, endPoint y: 236, distance: 86.6
click at [560, 236] on li "schedule [GEOGRAPHIC_DATA] envio [DATE] 12:34" at bounding box center [506, 195] width 131 height 109
drag, startPoint x: 549, startPoint y: 241, endPoint x: 491, endPoint y: 246, distance: 58.8
click at [491, 246] on li "schedule [GEOGRAPHIC_DATA] envio [DATE] 12:34" at bounding box center [506, 195] width 131 height 109
click at [590, 151] on li "local_shipping Pedido [PERSON_NAME]" at bounding box center [638, 195] width 131 height 109
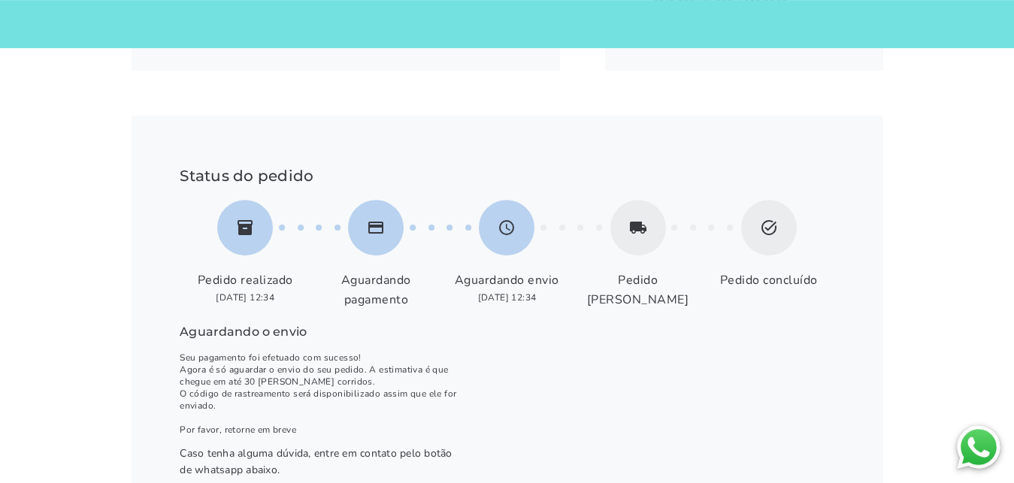
scroll to position [428, 0]
drag, startPoint x: 458, startPoint y: 302, endPoint x: 573, endPoint y: 319, distance: 116.3
click at [561, 310] on li "schedule [GEOGRAPHIC_DATA] envio [DATE] 12:34" at bounding box center [506, 255] width 131 height 109
drag, startPoint x: 609, startPoint y: 298, endPoint x: 719, endPoint y: 298, distance: 109.7
click at [719, 298] on ol "inventory Pedido realizado [DATE] 12:34 payment Aguardando pagamento schedule […" at bounding box center [507, 255] width 654 height 109
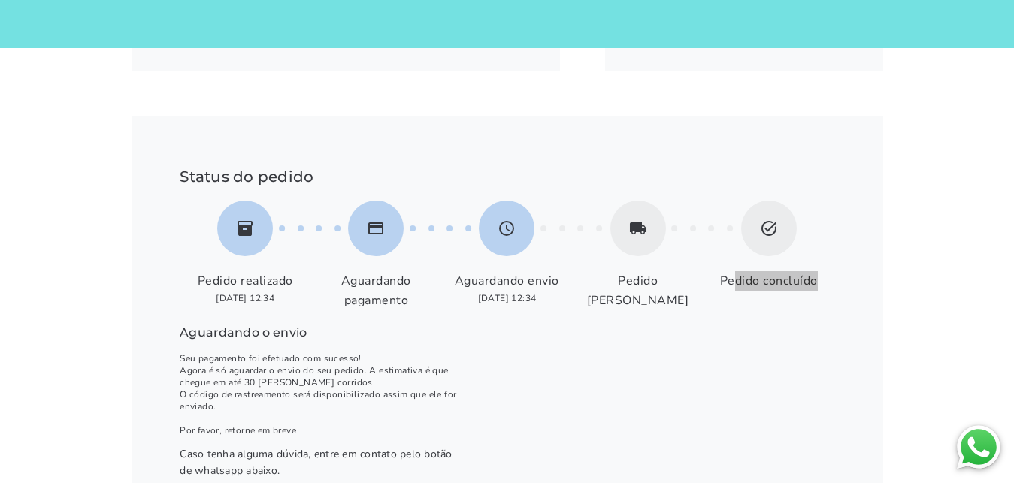
drag, startPoint x: 776, startPoint y: 296, endPoint x: 836, endPoint y: 296, distance: 60.9
click at [836, 296] on div "Status do pedido inventory Pedido realizado [DATE] 12:34 payment Aguardando pag…" at bounding box center [508, 330] width 752 height 428
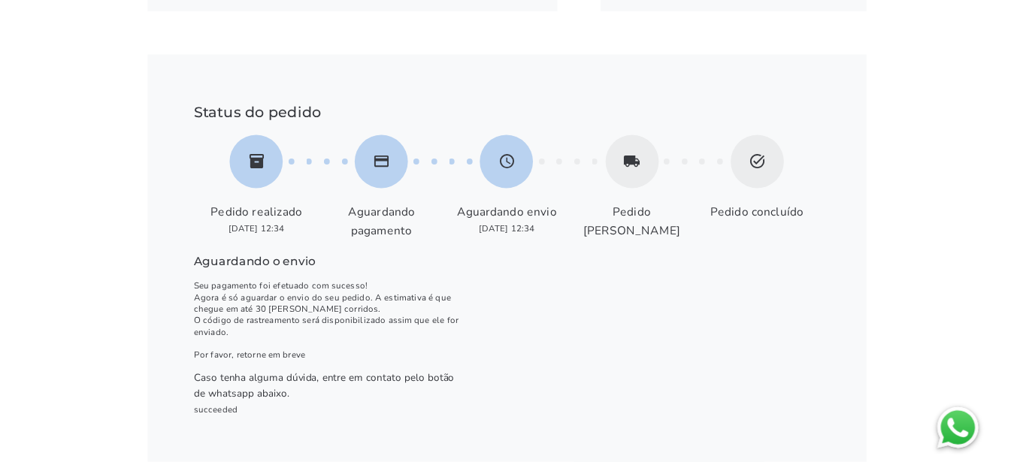
scroll to position [504, 0]
